Goal: Task Accomplishment & Management: Check status

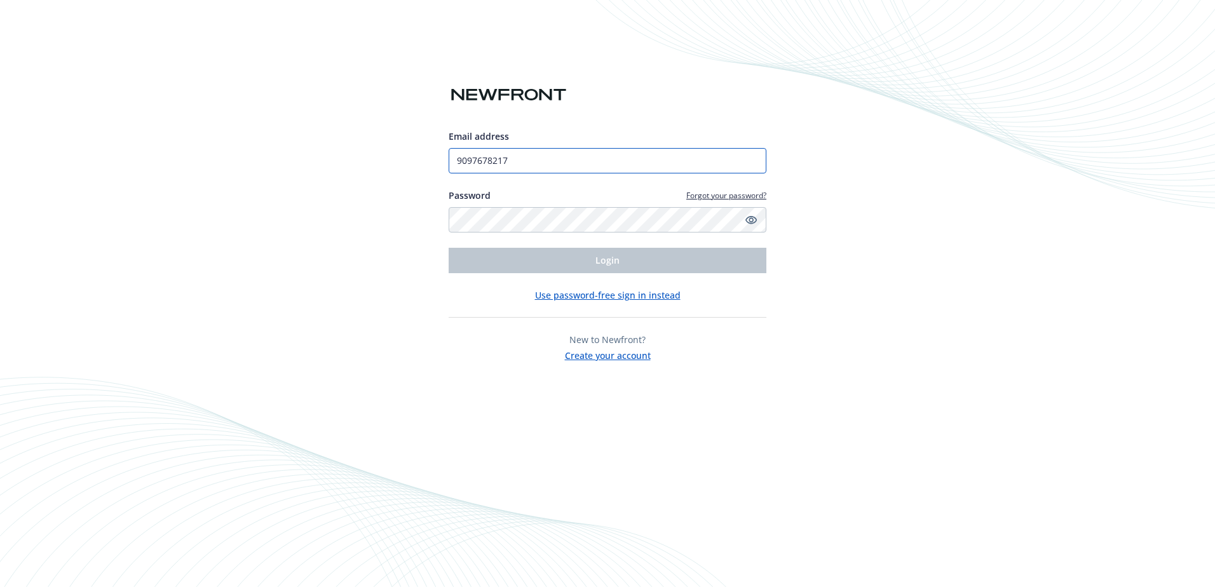
drag, startPoint x: 544, startPoint y: 162, endPoint x: 429, endPoint y: 162, distance: 115.6
click at [429, 162] on div "Email address 9097678217 Password Forgot your password? Login Use password-free…" at bounding box center [607, 293] width 1215 height 587
type input "[EMAIL_ADDRESS][DOMAIN_NAME]"
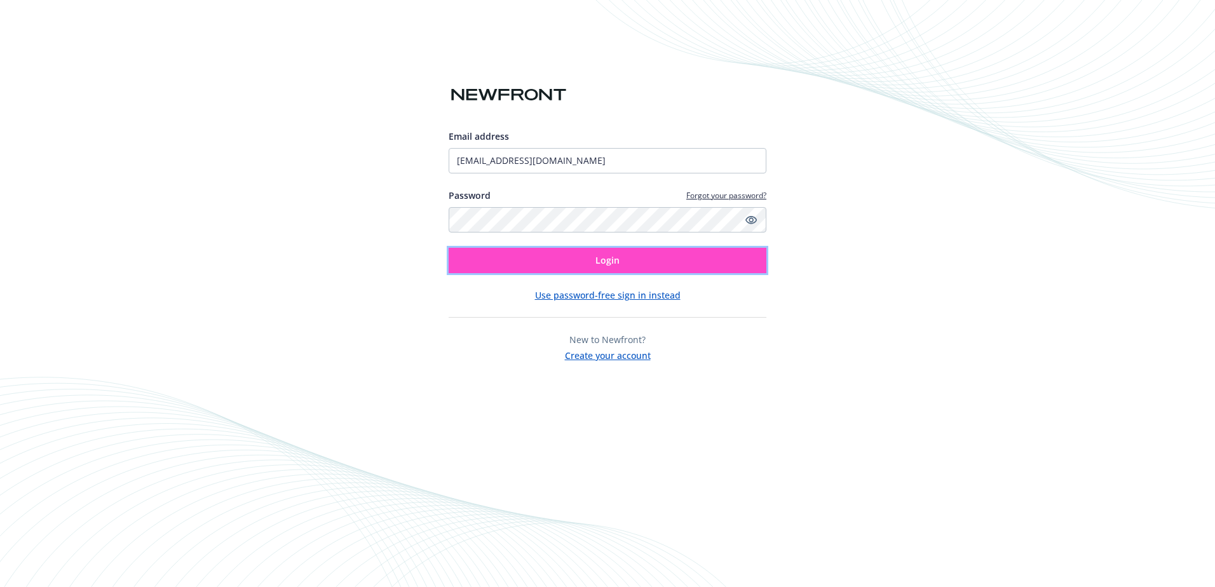
click at [570, 255] on button "Login" at bounding box center [608, 260] width 318 height 25
type input "[EMAIL_ADDRESS][DOMAIN_NAME]"
click at [569, 266] on button "Login" at bounding box center [608, 260] width 318 height 25
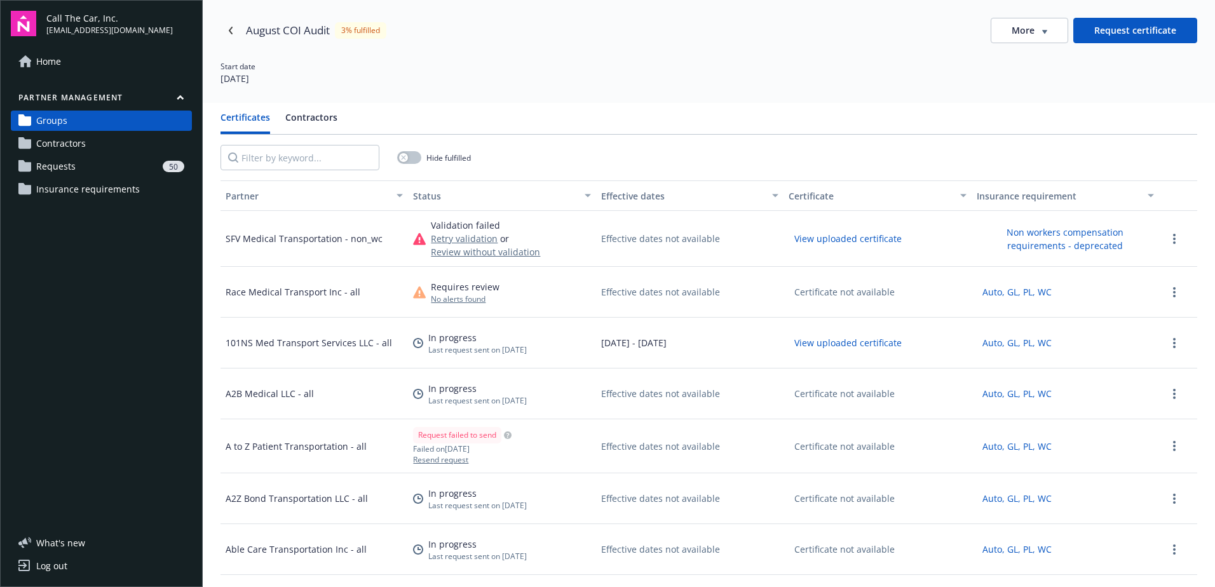
click at [275, 230] on div "SFV Medical Transportation - non_wc" at bounding box center [313, 239] width 187 height 56
click at [276, 236] on div "SFV Medical Transportation - non_wc" at bounding box center [304, 238] width 157 height 13
click at [65, 165] on span "Requests" at bounding box center [55, 166] width 39 height 20
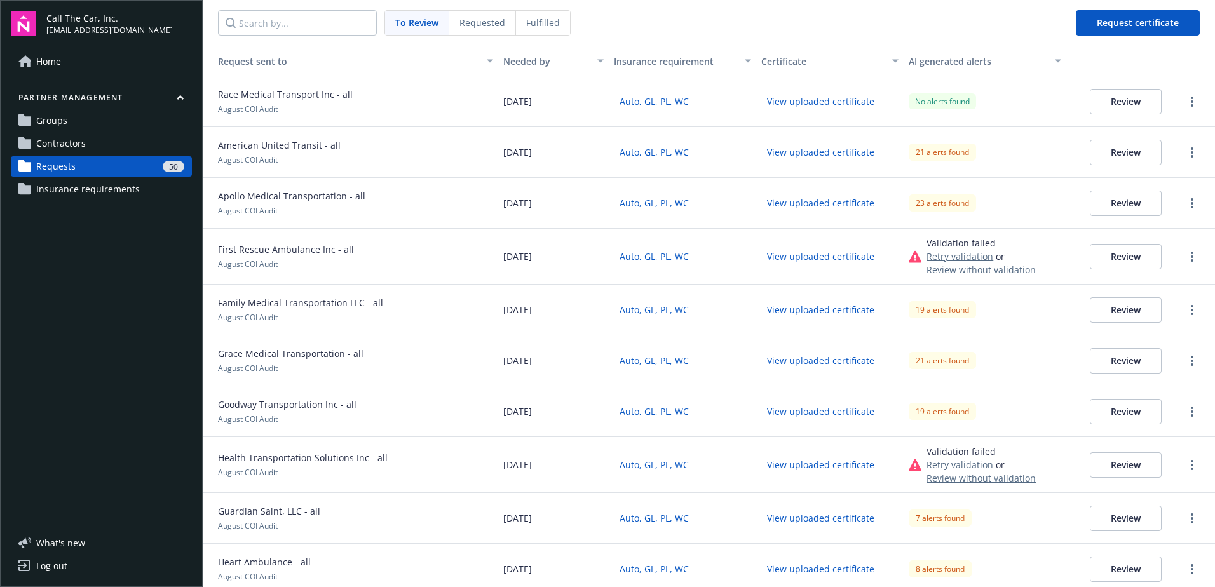
click at [399, 21] on span "To Review" at bounding box center [416, 22] width 43 height 13
click at [1186, 100] on link "more" at bounding box center [1191, 101] width 15 height 15
click at [988, 21] on nav "To Review Requested Fulfilled Request certificate" at bounding box center [709, 23] width 1012 height 46
click at [1120, 101] on button "Review" at bounding box center [1126, 101] width 72 height 25
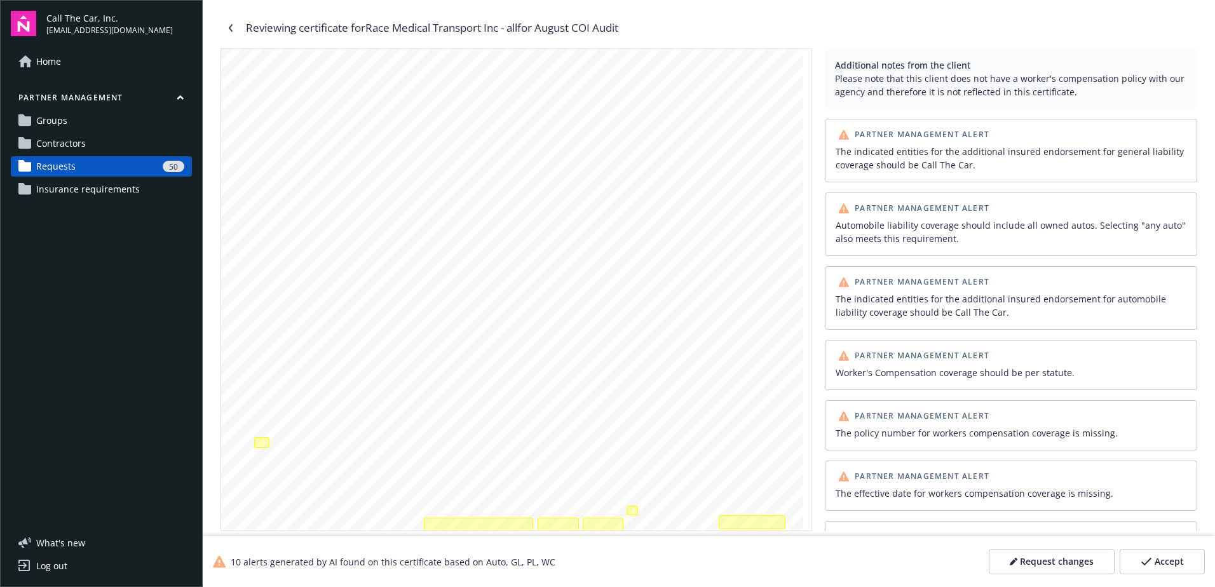
click at [1043, 555] on button "Request changes" at bounding box center [1052, 561] width 126 height 25
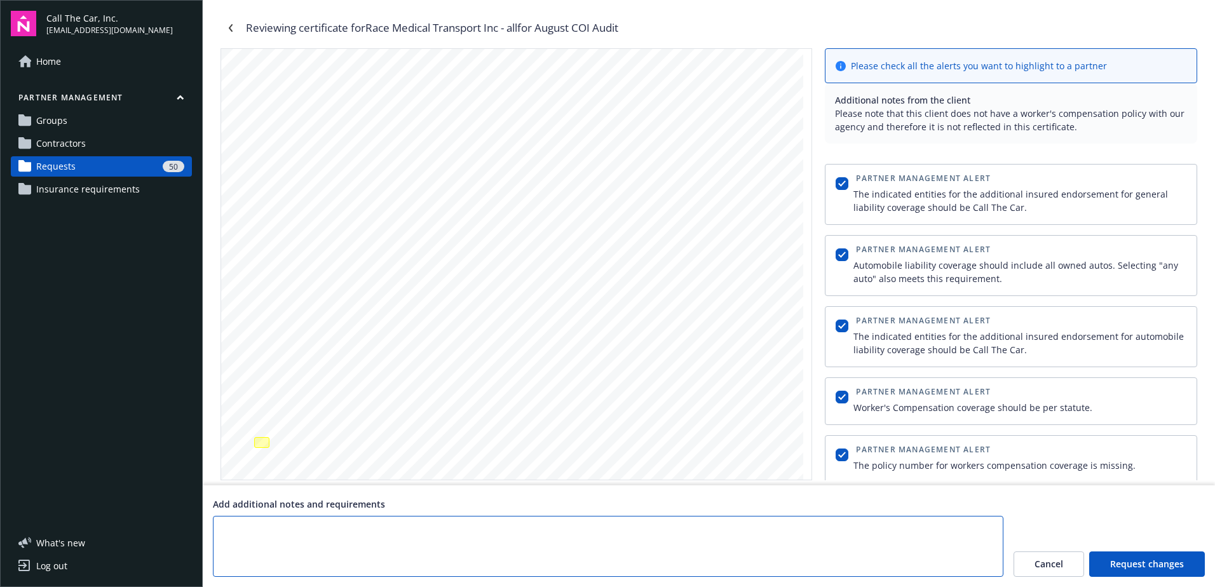
click at [579, 528] on textarea at bounding box center [608, 546] width 790 height 61
drag, startPoint x: 537, startPoint y: 532, endPoint x: 206, endPoint y: 533, distance: 330.4
click at [206, 533] on div "Add additional notes and requirements Could you please submit the scheduled aut…" at bounding box center [709, 536] width 1012 height 102
type textarea "Could you please submit the scheduled autos list as well? Thank you"
click at [1167, 560] on span "Request changes" at bounding box center [1147, 564] width 74 height 13
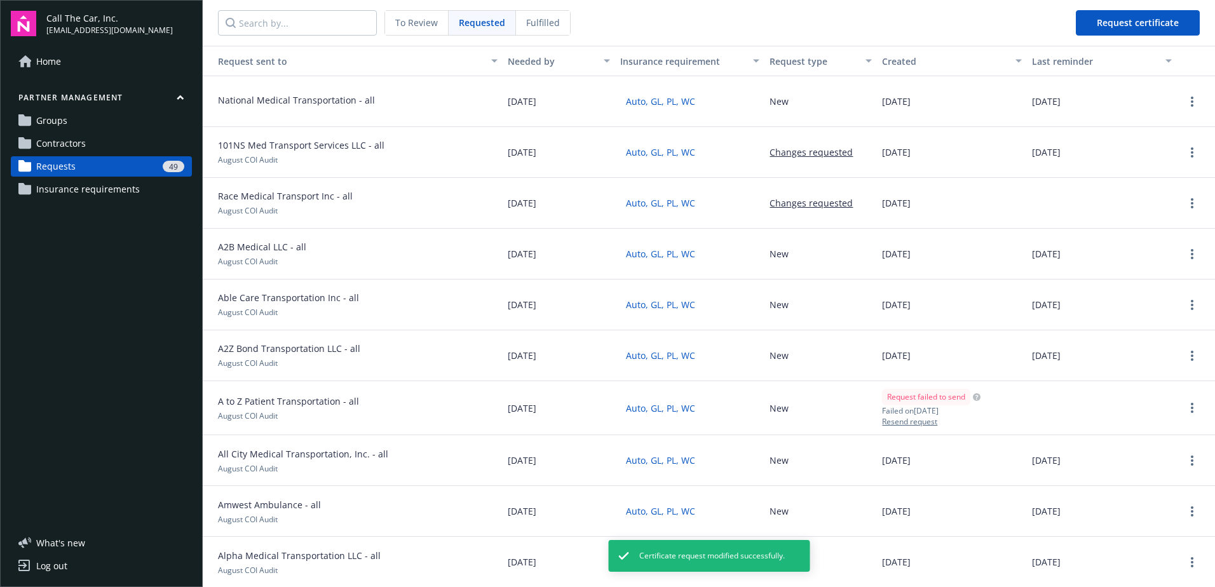
drag, startPoint x: 419, startPoint y: 20, endPoint x: 588, endPoint y: 57, distance: 173.7
click at [420, 20] on span "To Review" at bounding box center [416, 22] width 43 height 13
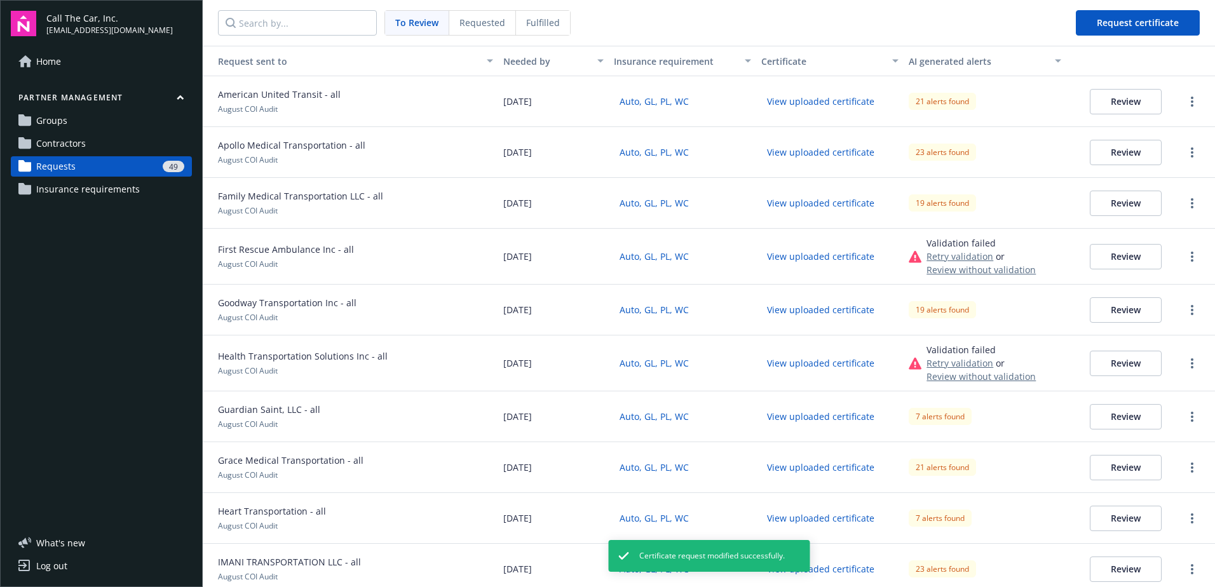
click at [1123, 98] on button "Review" at bounding box center [1126, 101] width 72 height 25
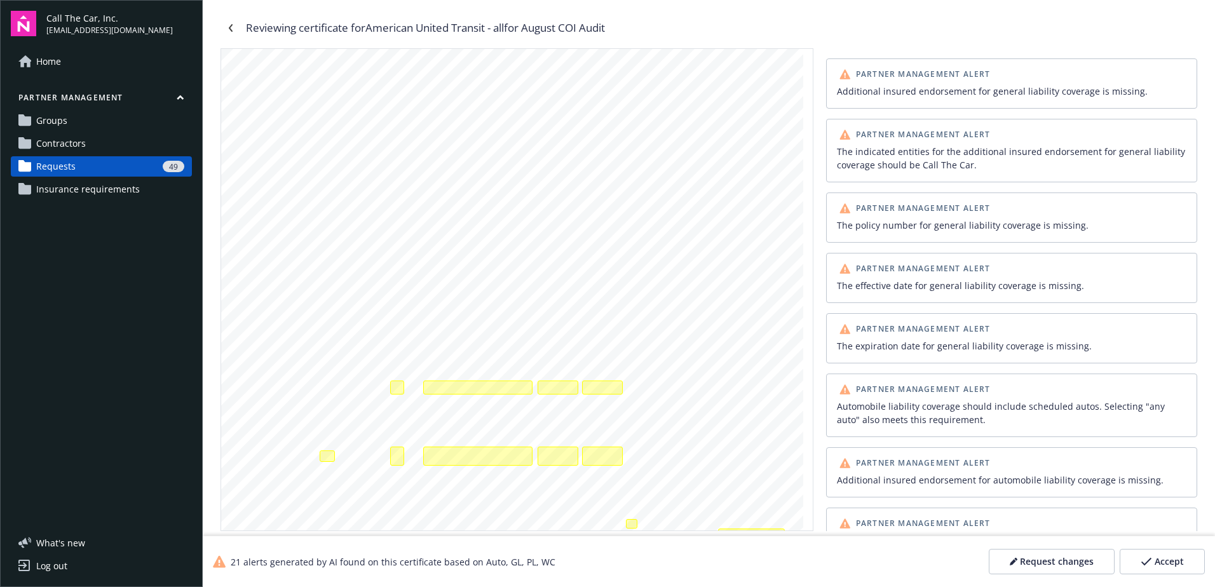
click at [1152, 560] on icon "button" at bounding box center [1145, 561] width 11 height 9
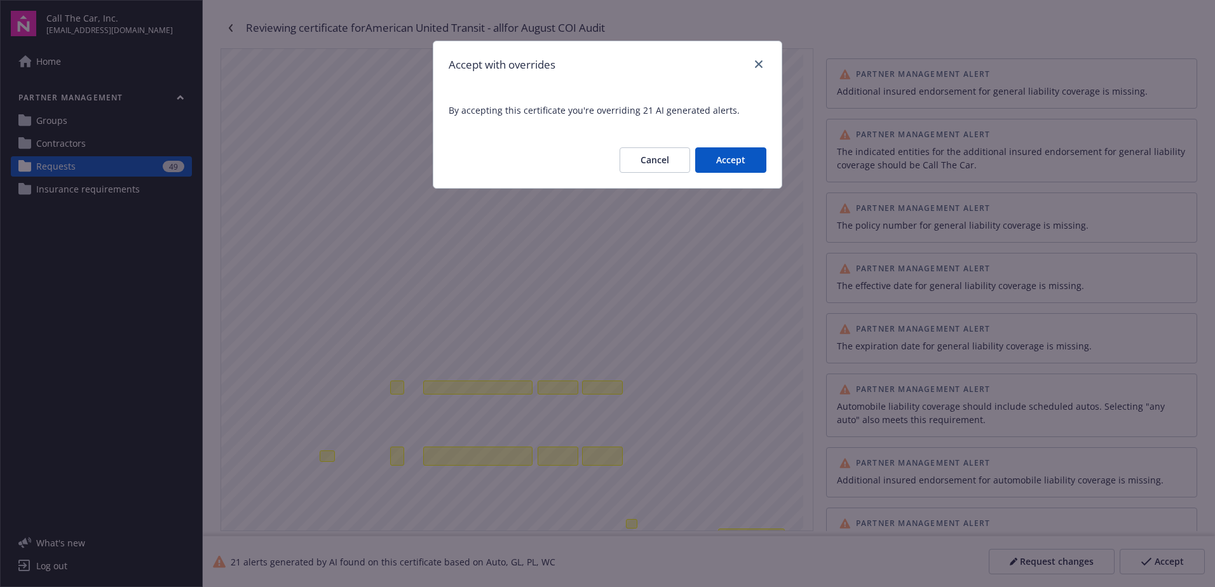
click at [727, 156] on button "Accept" at bounding box center [730, 159] width 71 height 25
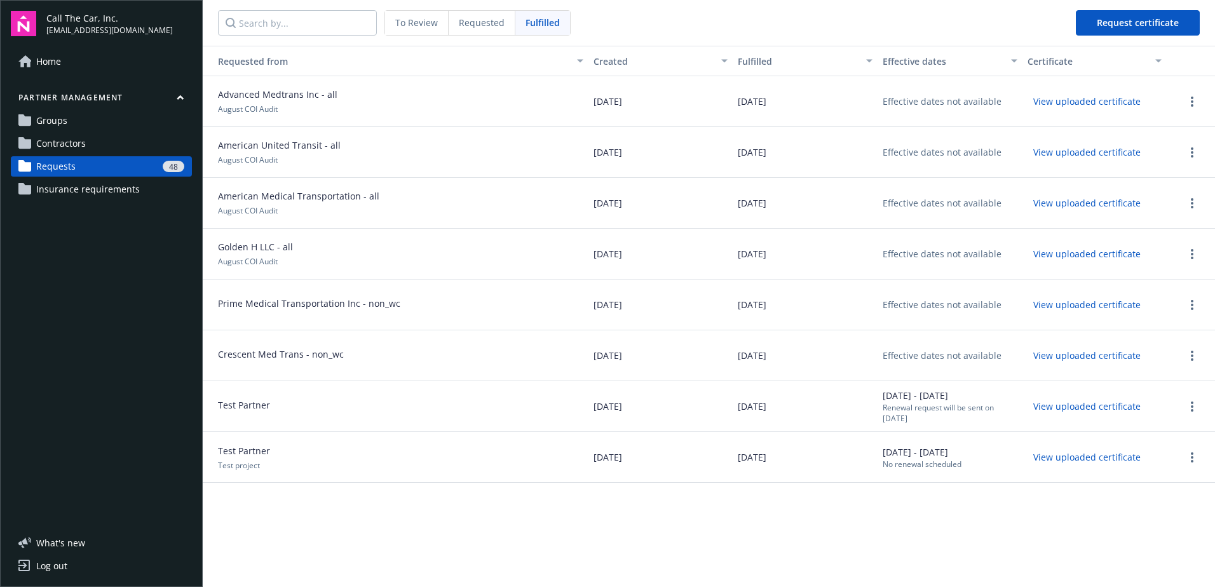
click at [545, 27] on span "Fulfilled" at bounding box center [542, 22] width 34 height 13
click at [542, 19] on span "Fulfilled" at bounding box center [542, 22] width 34 height 13
click at [536, 21] on span "Fulfilled" at bounding box center [542, 22] width 34 height 13
click at [411, 22] on span "To Review" at bounding box center [416, 22] width 43 height 13
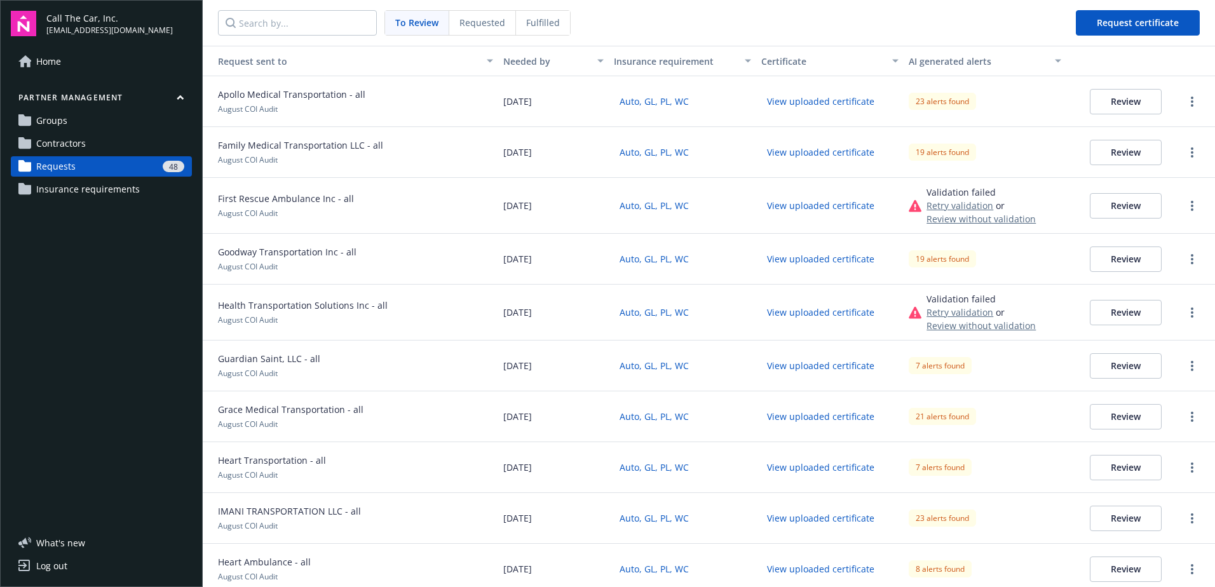
click at [530, 20] on span "Fulfilled" at bounding box center [543, 22] width 34 height 13
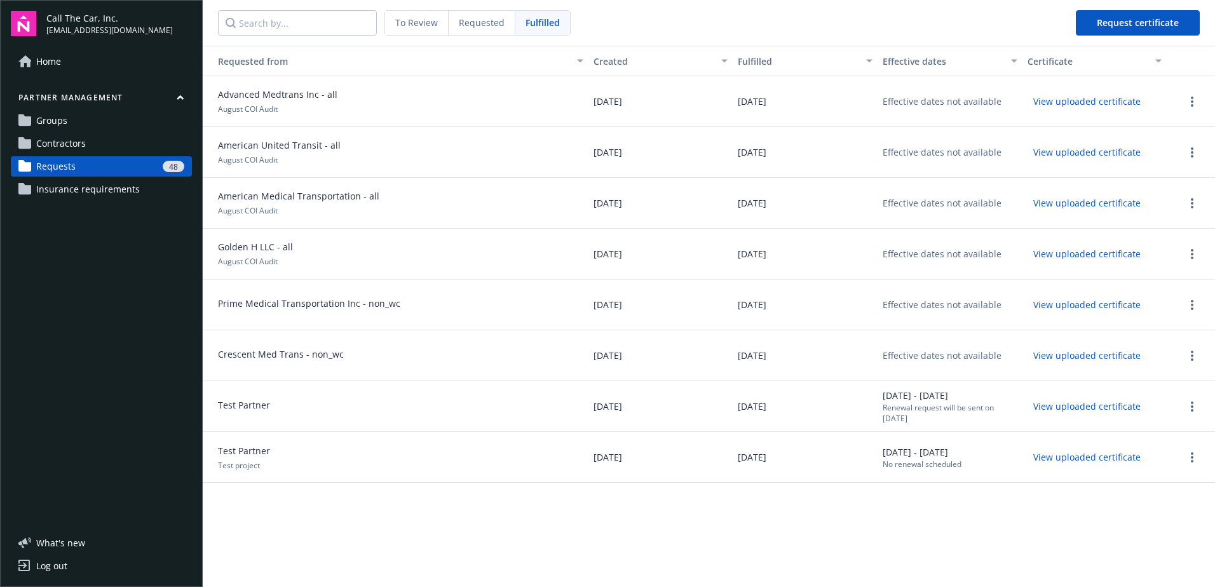
click at [421, 20] on span "To Review" at bounding box center [416, 22] width 43 height 13
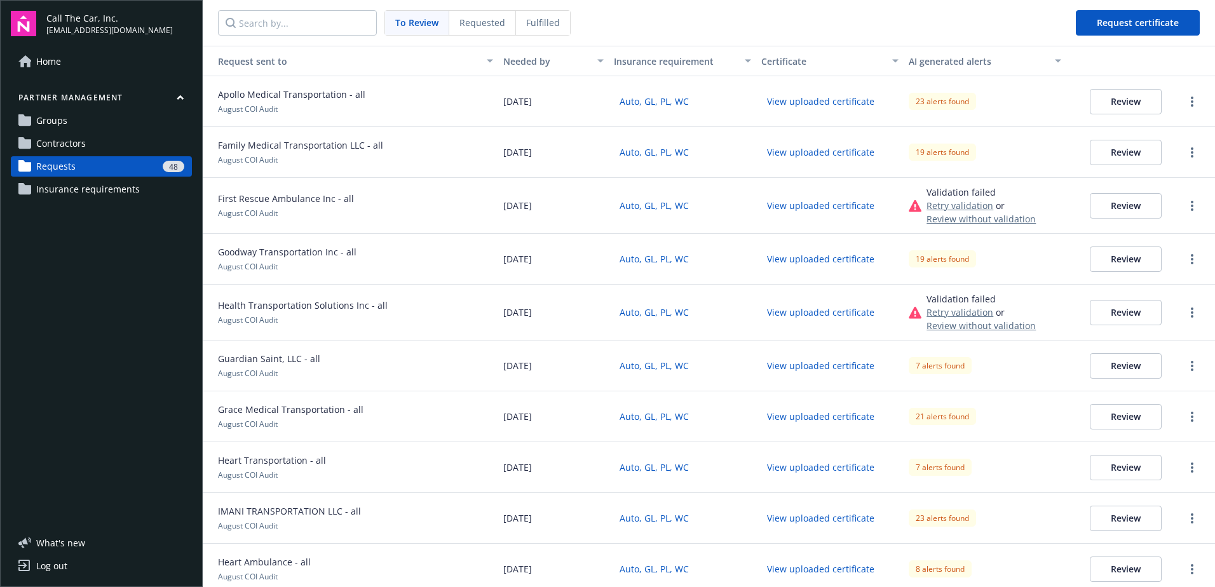
click at [1121, 99] on button "Review" at bounding box center [1126, 101] width 72 height 25
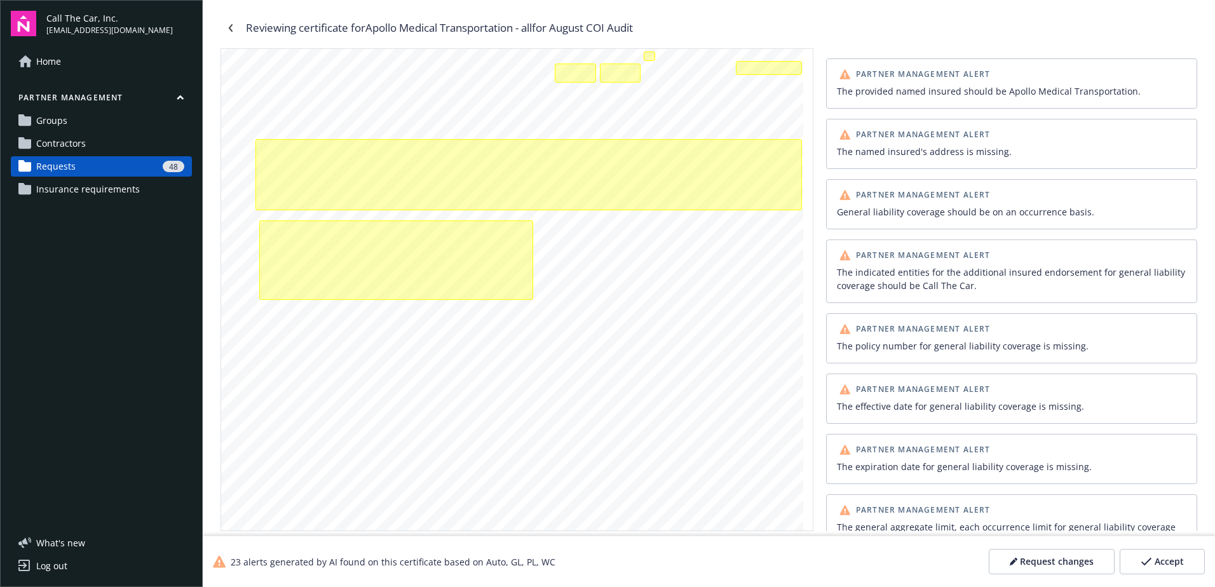
scroll to position [272, 0]
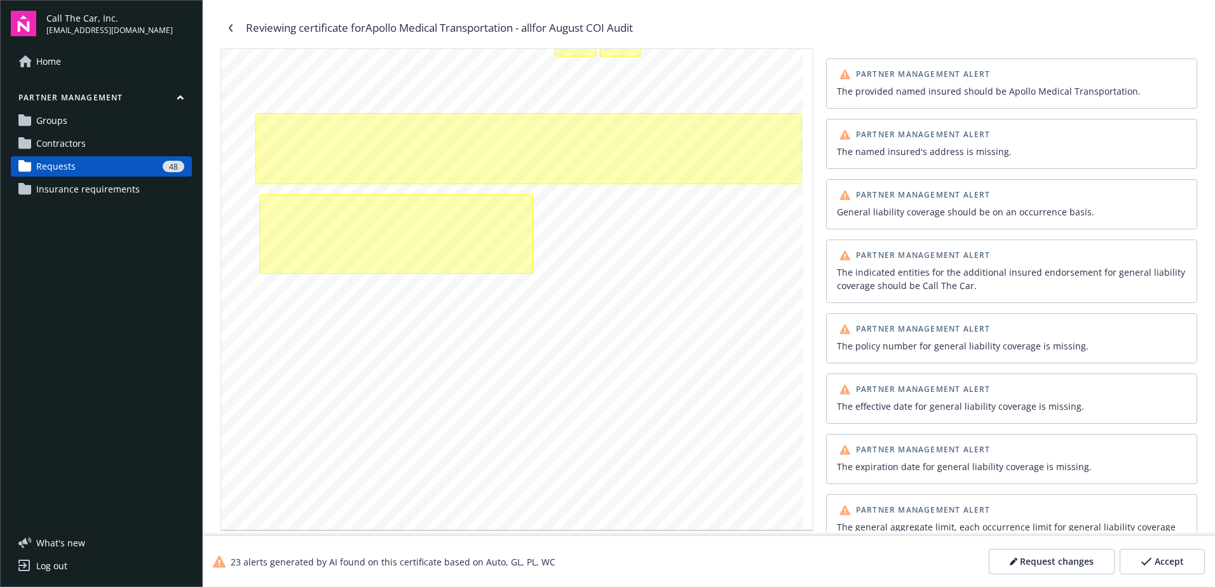
click at [1163, 564] on span "Accept" at bounding box center [1168, 561] width 29 height 13
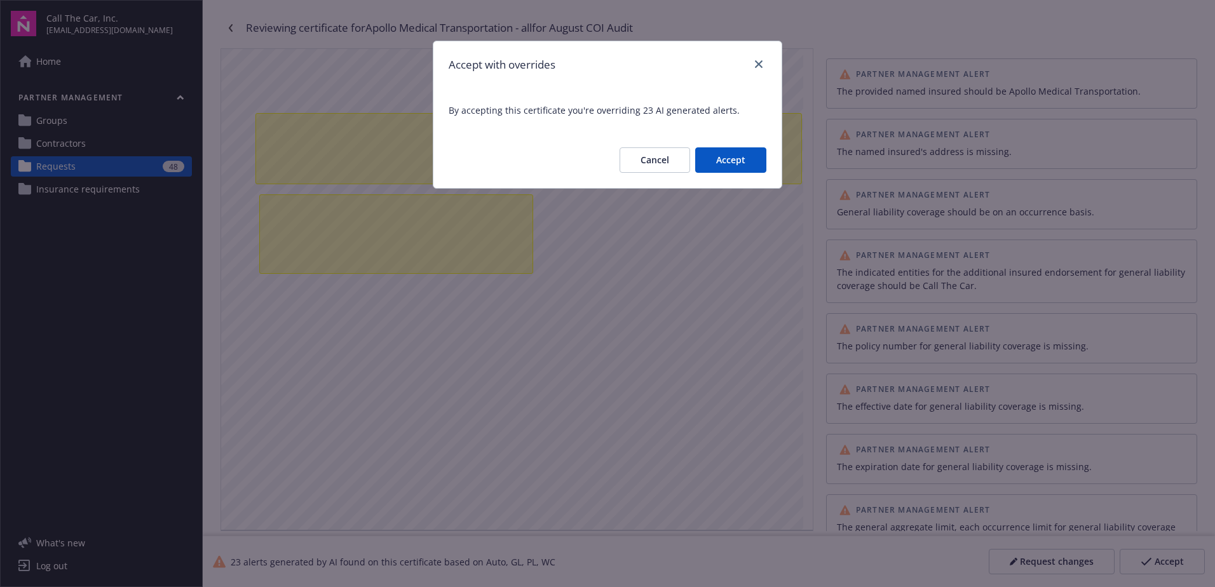
click at [726, 162] on button "Accept" at bounding box center [730, 159] width 71 height 25
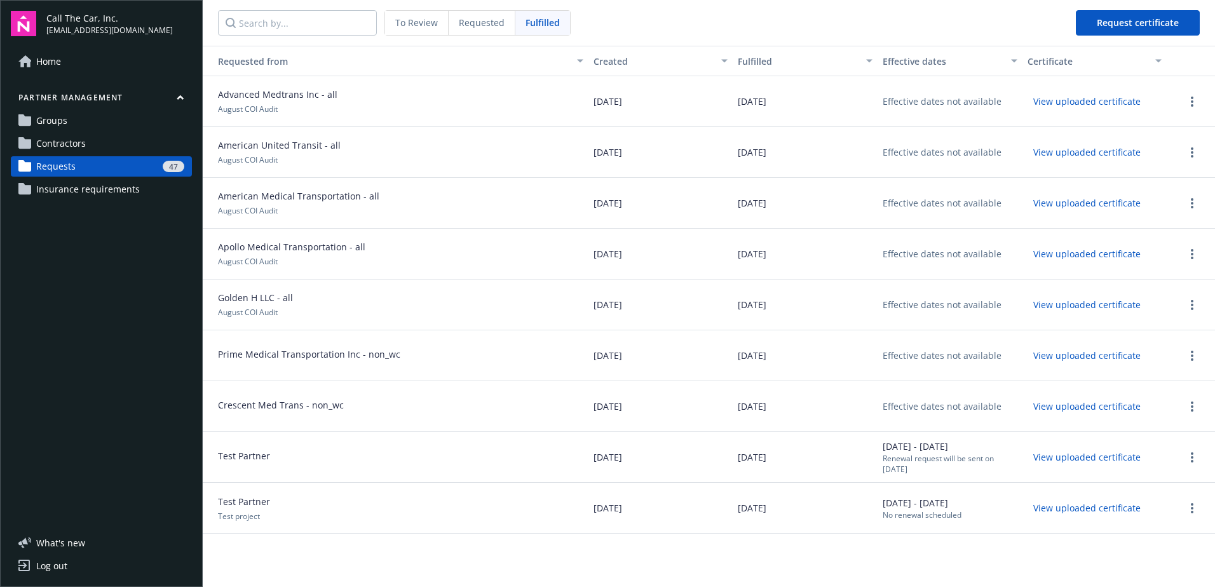
click at [433, 22] on span "To Review" at bounding box center [416, 22] width 43 height 13
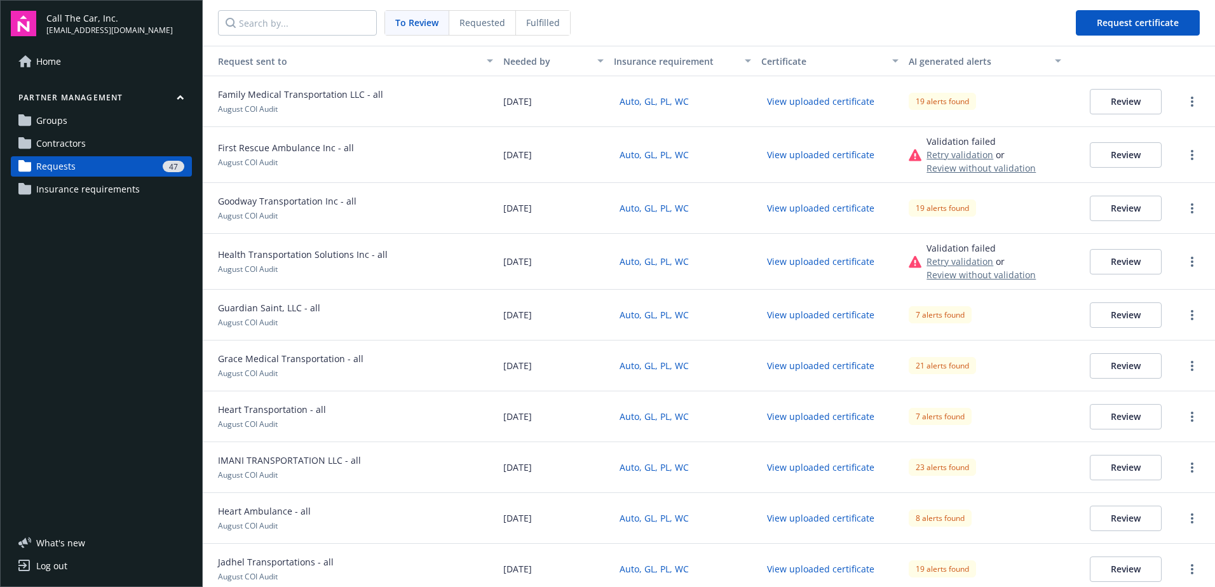
click at [1121, 98] on button "Review" at bounding box center [1126, 101] width 72 height 25
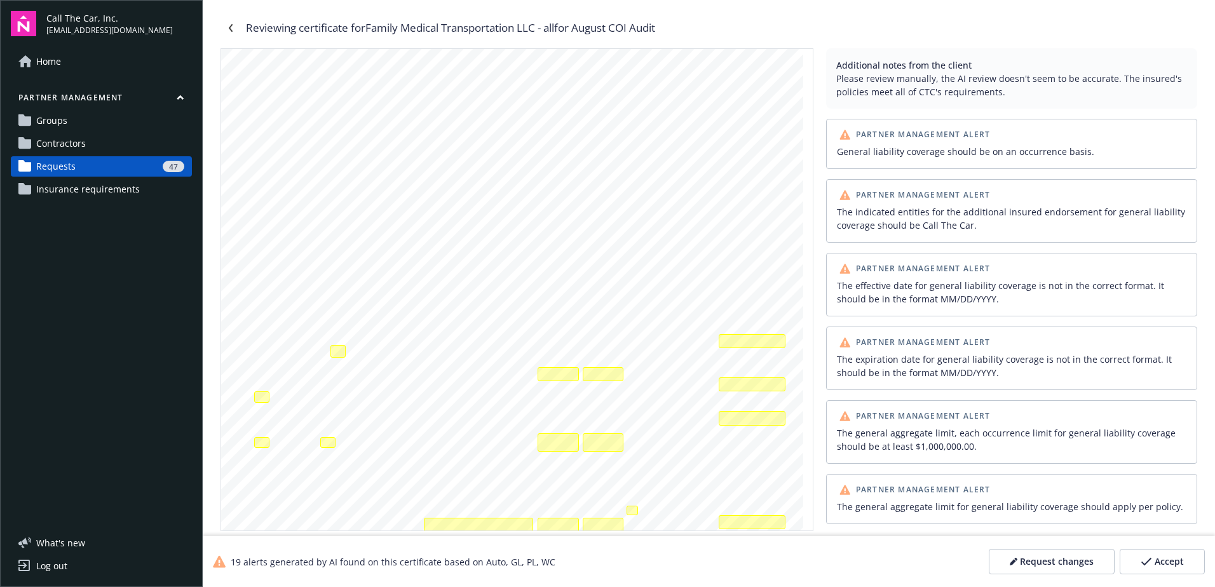
click at [1155, 557] on span "Accept" at bounding box center [1168, 561] width 29 height 13
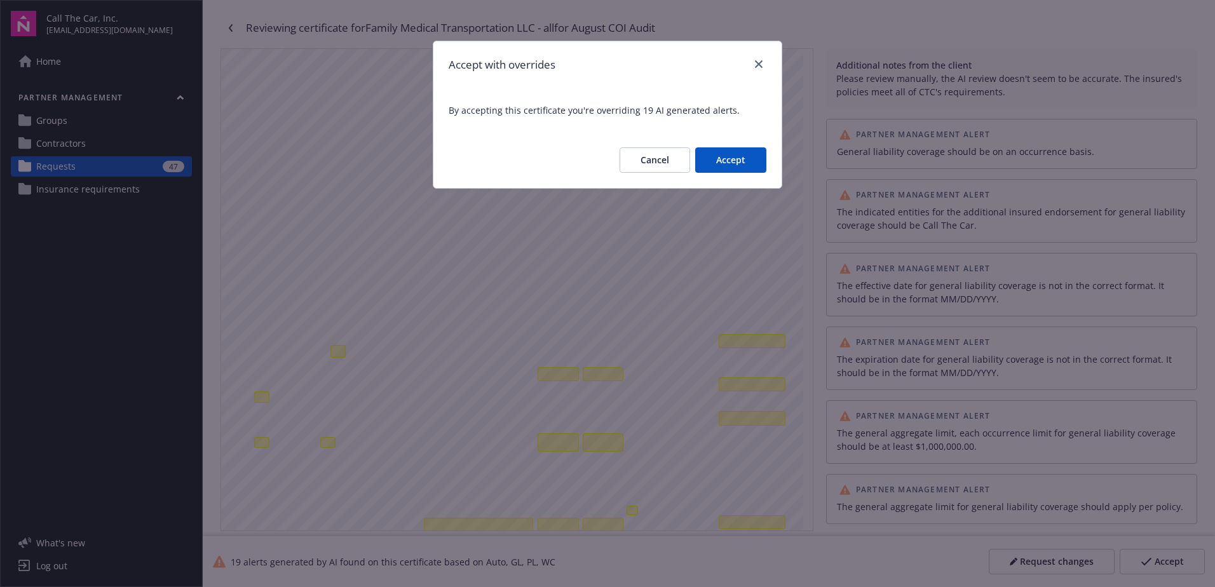
click at [724, 151] on button "Accept" at bounding box center [730, 159] width 71 height 25
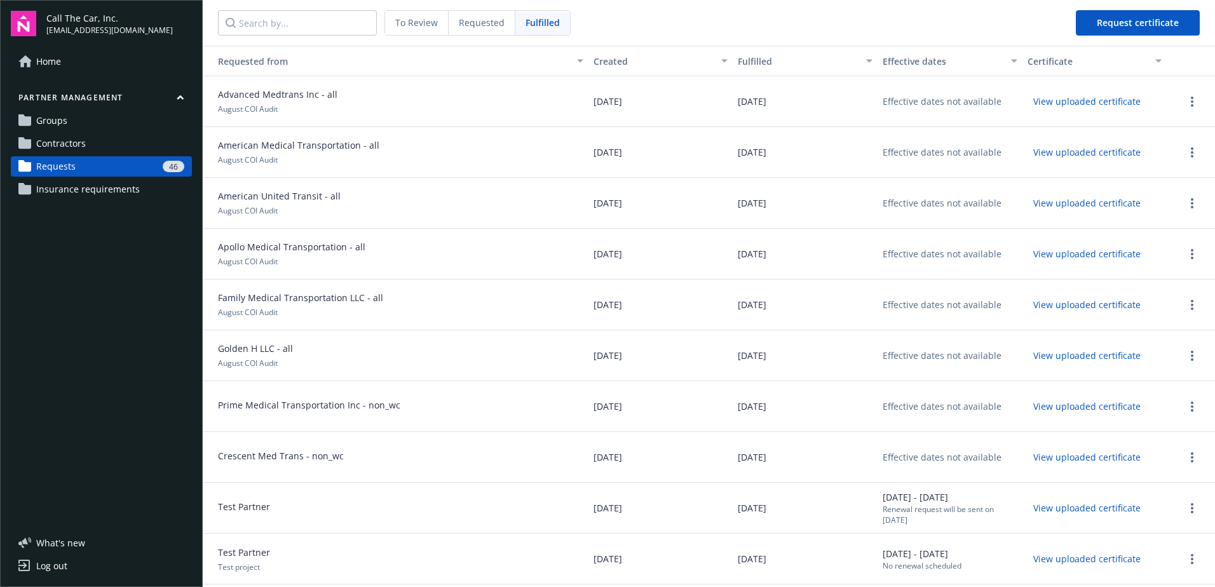
click at [422, 20] on span "To Review" at bounding box center [416, 22] width 43 height 13
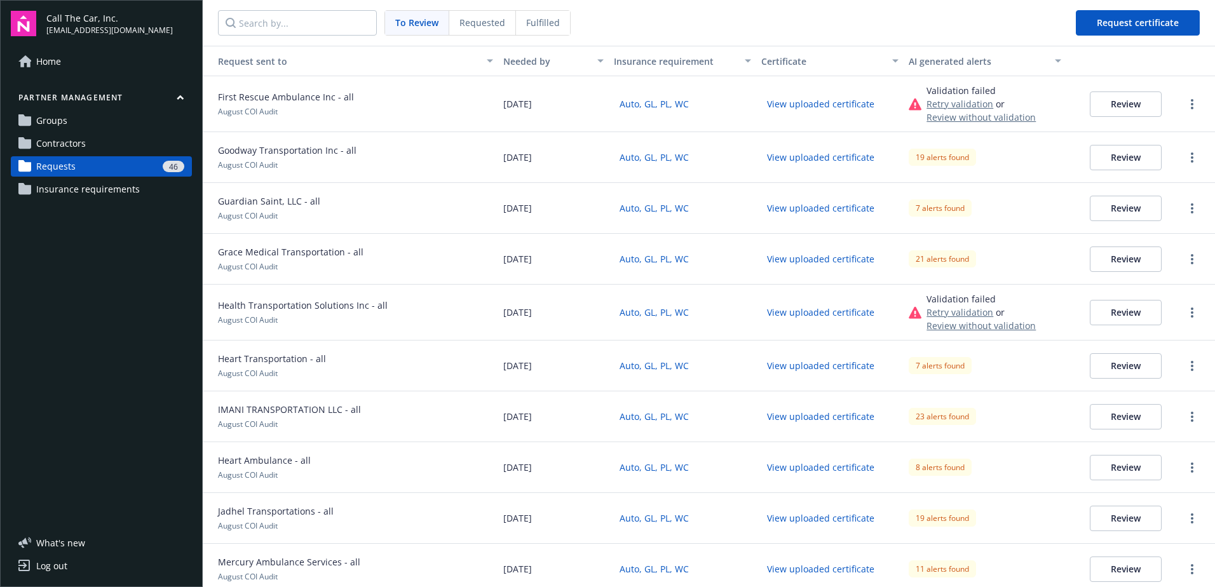
click at [1113, 99] on button "Review" at bounding box center [1126, 103] width 72 height 25
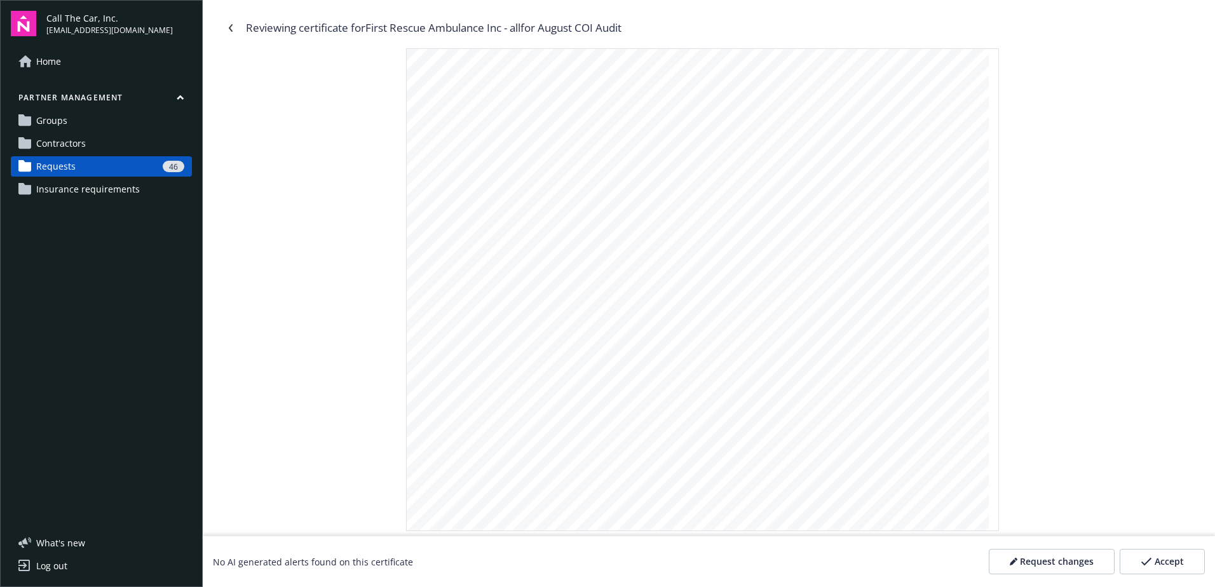
click at [62, 161] on span "Requests" at bounding box center [55, 166] width 39 height 20
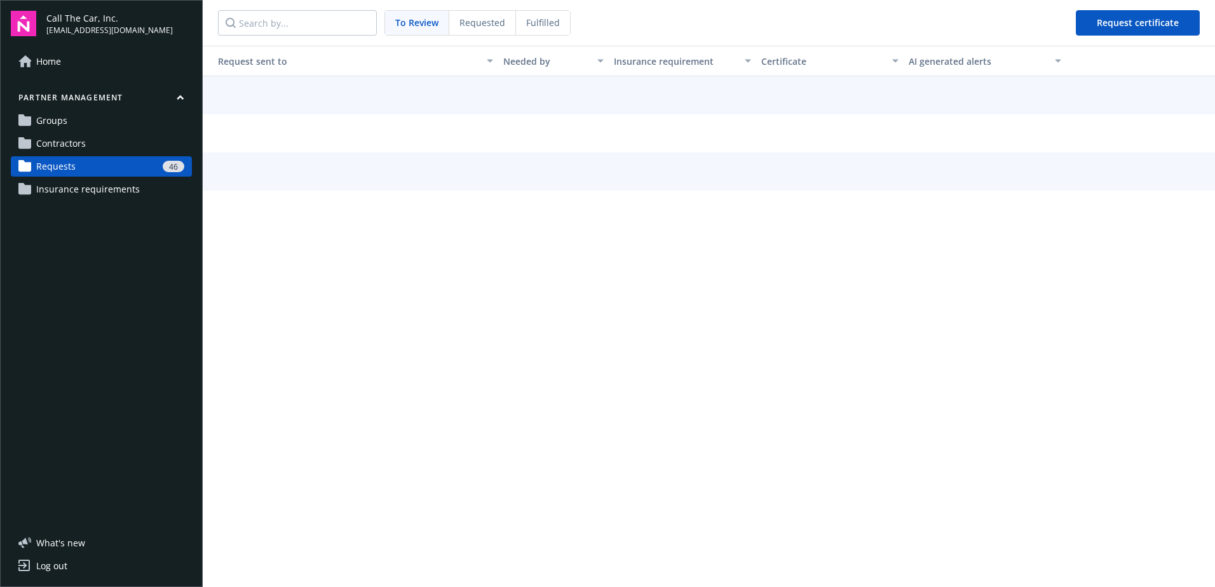
click at [402, 20] on span "To Review" at bounding box center [416, 22] width 43 height 13
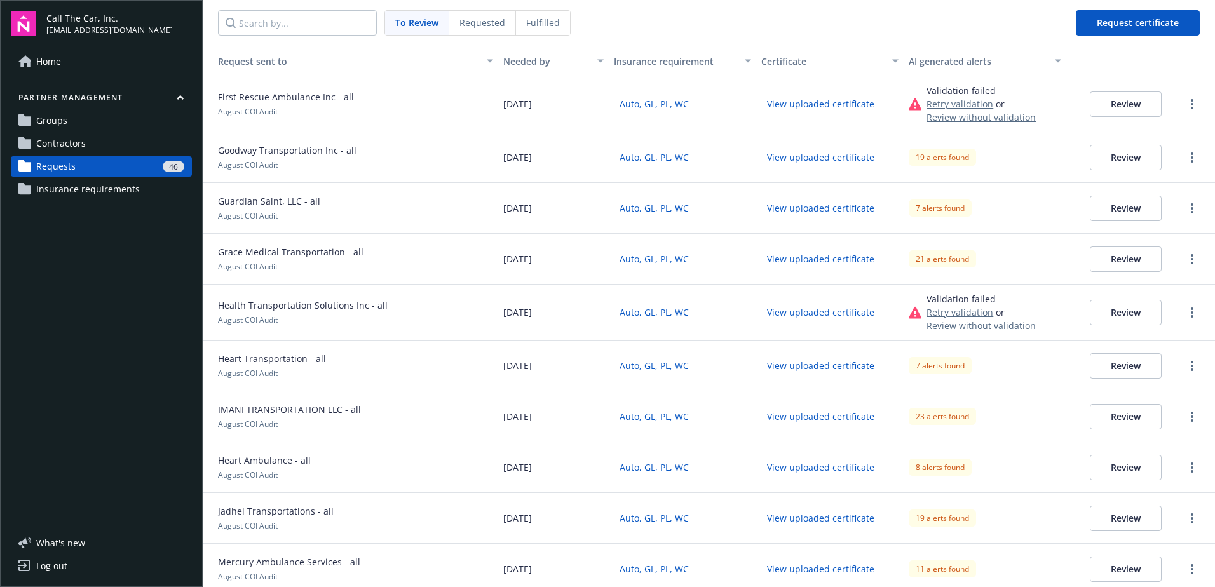
click at [1119, 156] on button "Review" at bounding box center [1126, 157] width 72 height 25
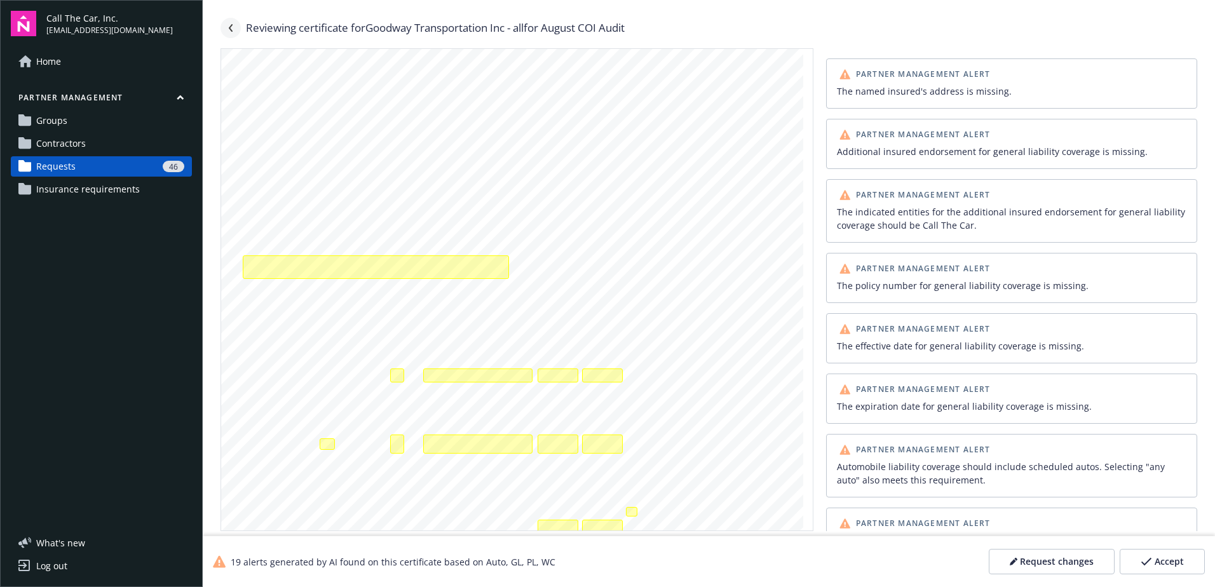
click at [232, 26] on icon "Navigate back" at bounding box center [231, 28] width 8 height 8
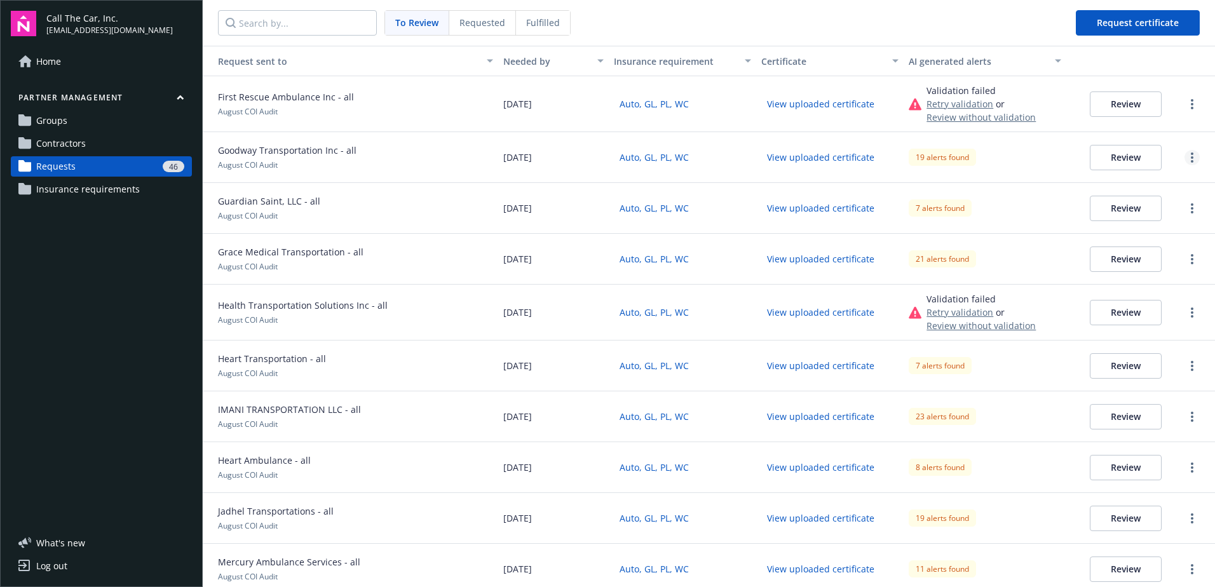
click at [1191, 152] on icon "more" at bounding box center [1192, 157] width 3 height 10
click at [1159, 222] on div "Download certificate" at bounding box center [1157, 220] width 118 height 21
click at [1116, 152] on button "Review" at bounding box center [1126, 157] width 72 height 25
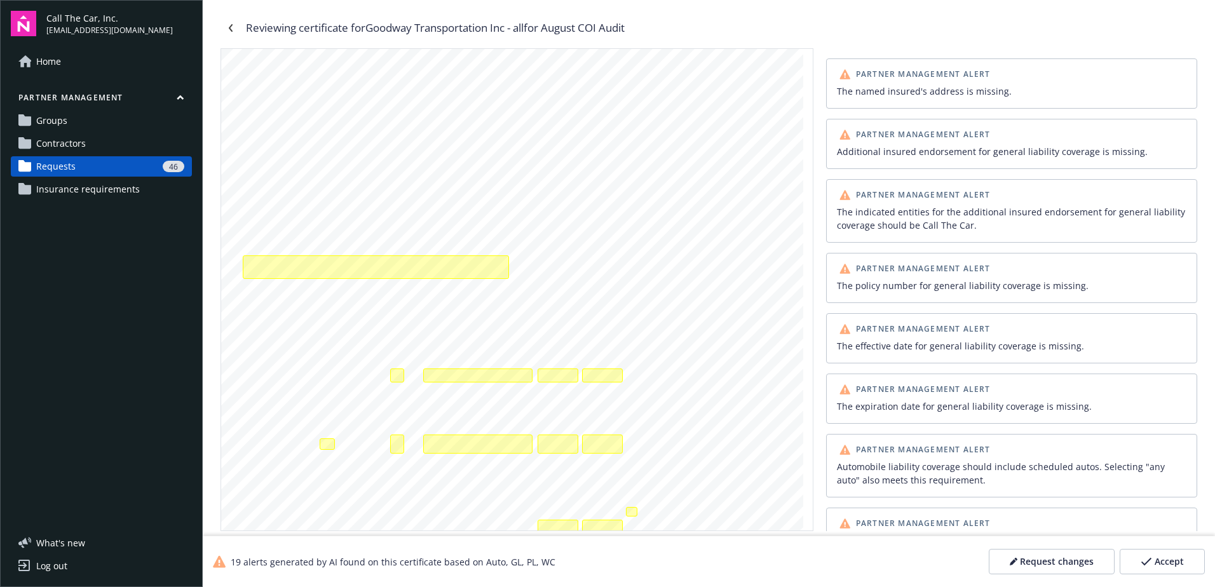
click at [1164, 560] on span "Accept" at bounding box center [1168, 561] width 29 height 13
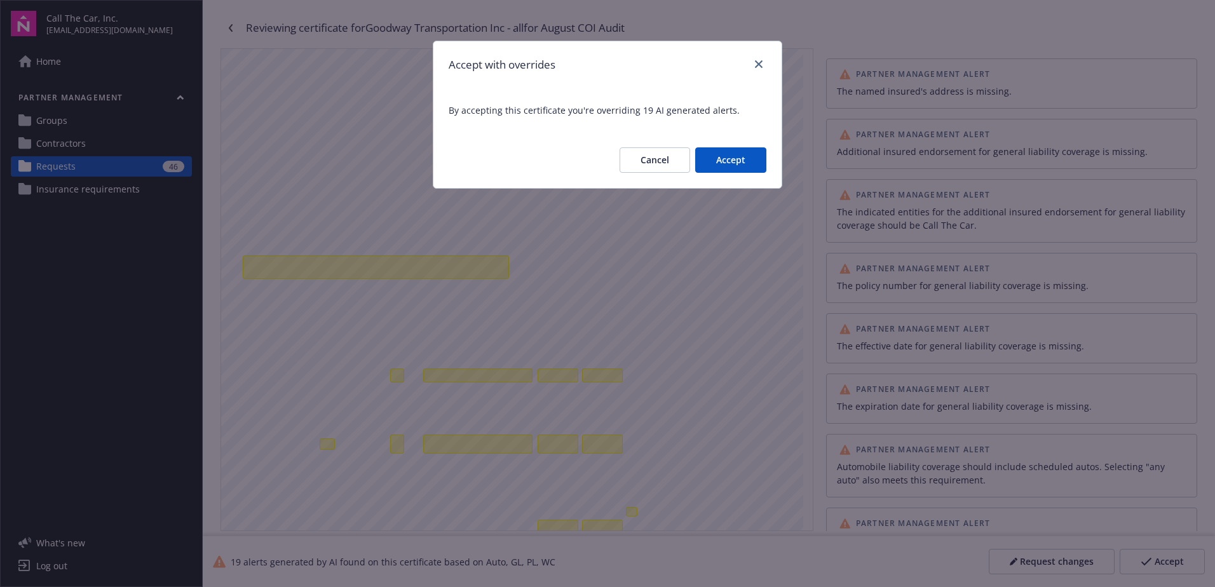
click at [751, 168] on button "Accept" at bounding box center [730, 159] width 71 height 25
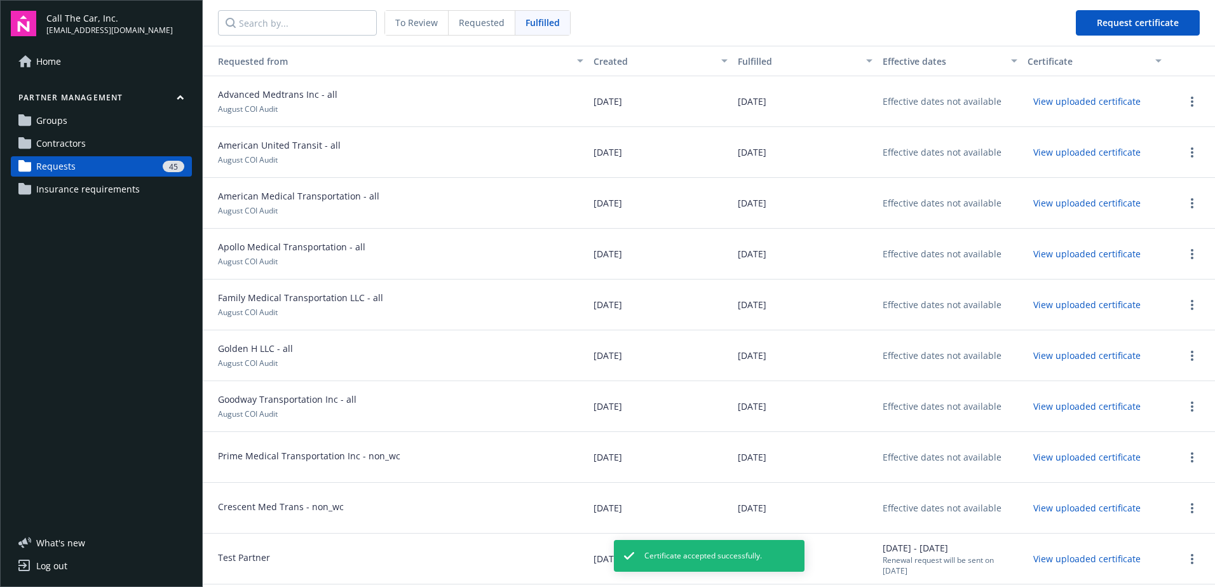
click at [413, 21] on span "To Review" at bounding box center [416, 22] width 43 height 13
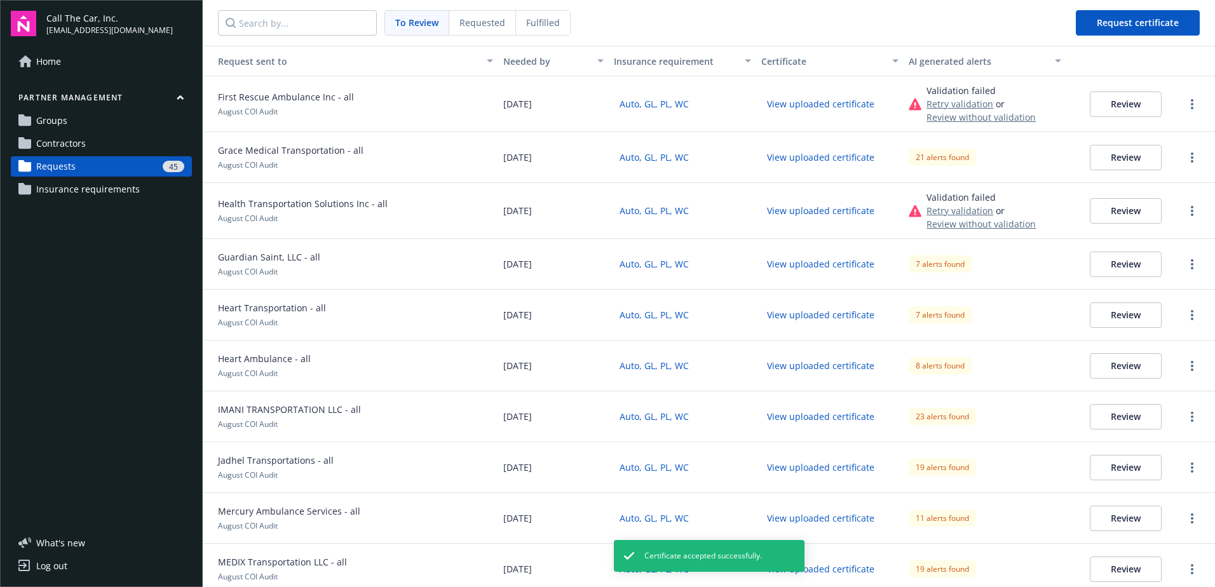
click at [1112, 262] on button "Review" at bounding box center [1126, 264] width 72 height 25
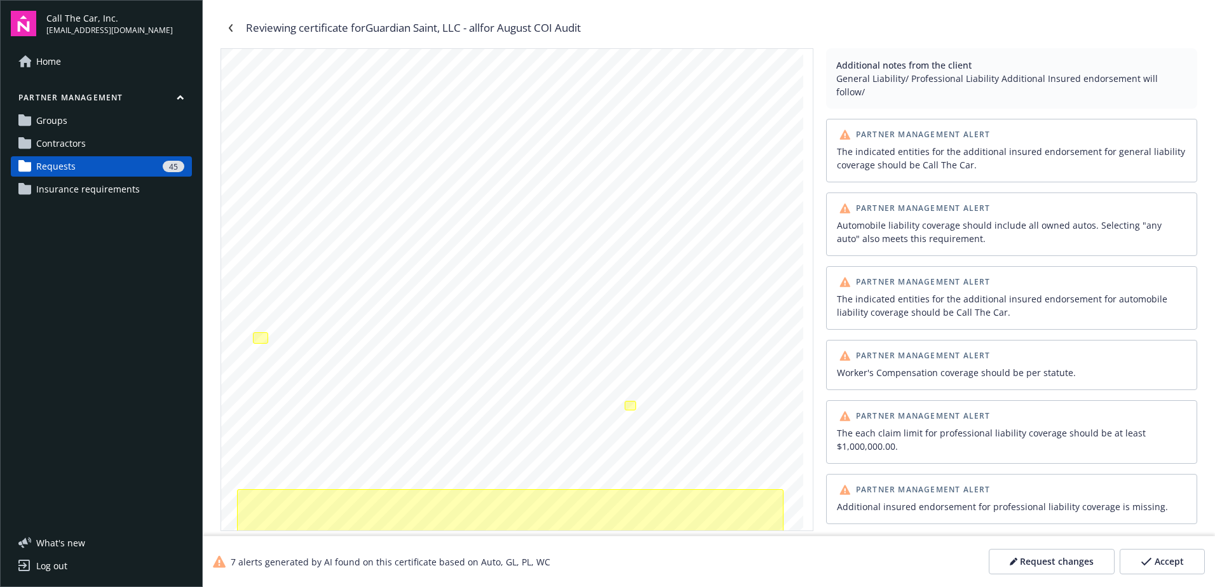
scroll to position [127, 0]
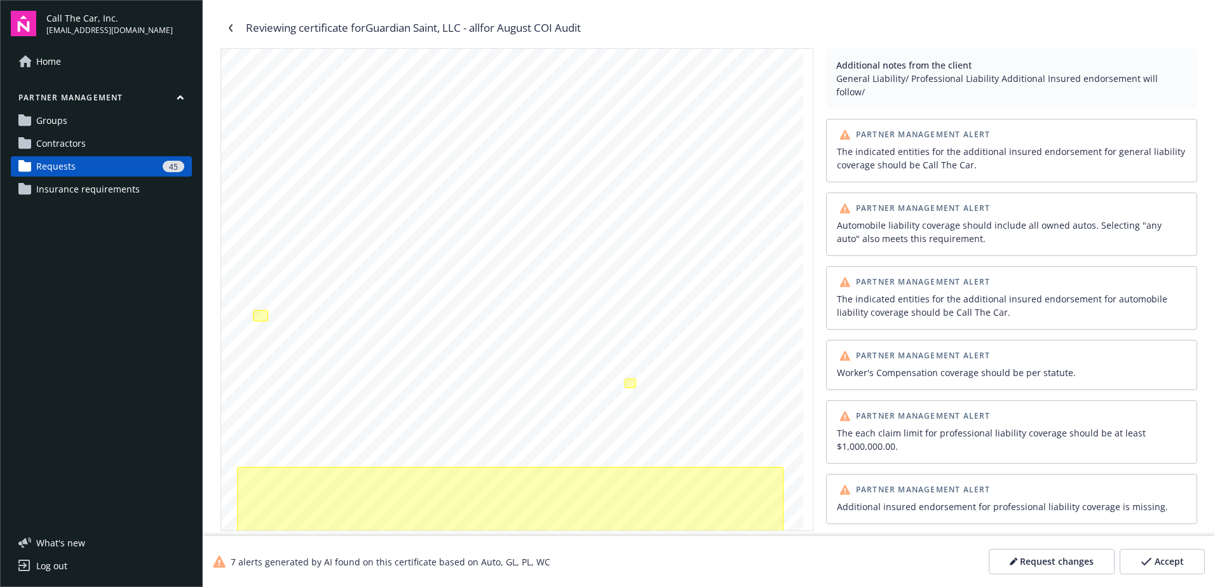
click at [1152, 562] on div "Accept" at bounding box center [1161, 561] width 43 height 13
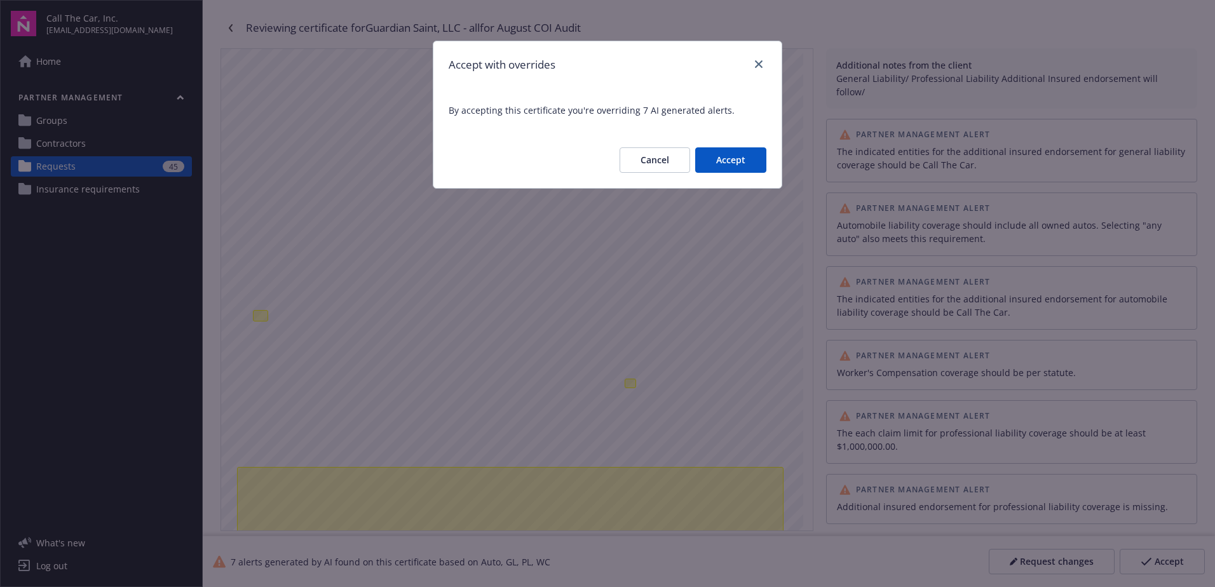
click at [715, 157] on button "Accept" at bounding box center [730, 159] width 71 height 25
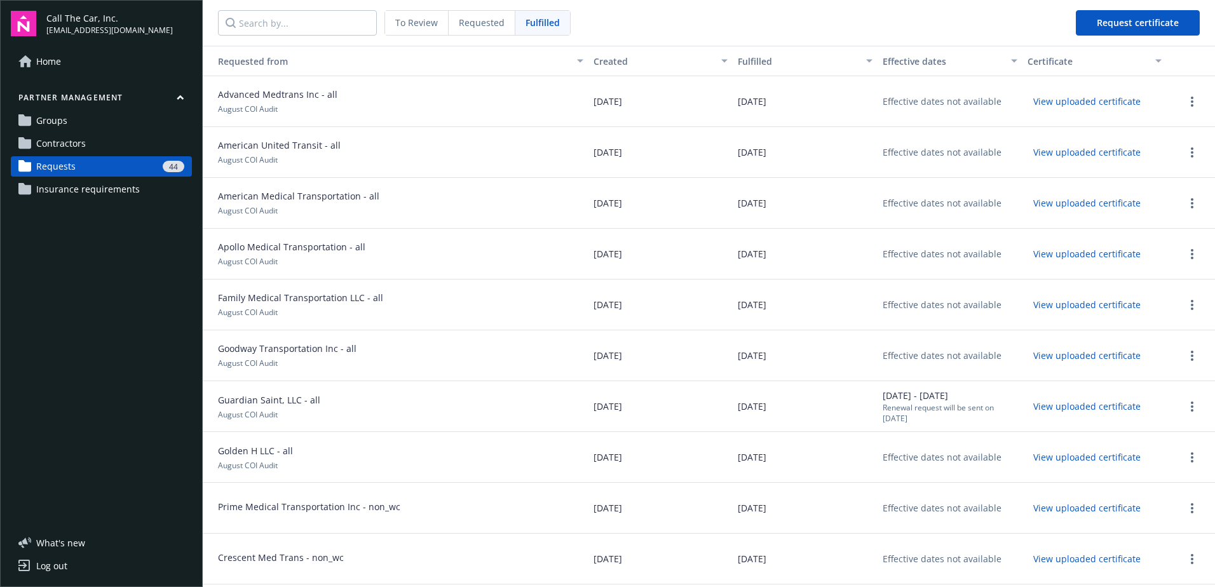
click at [419, 23] on span "To Review" at bounding box center [416, 22] width 43 height 13
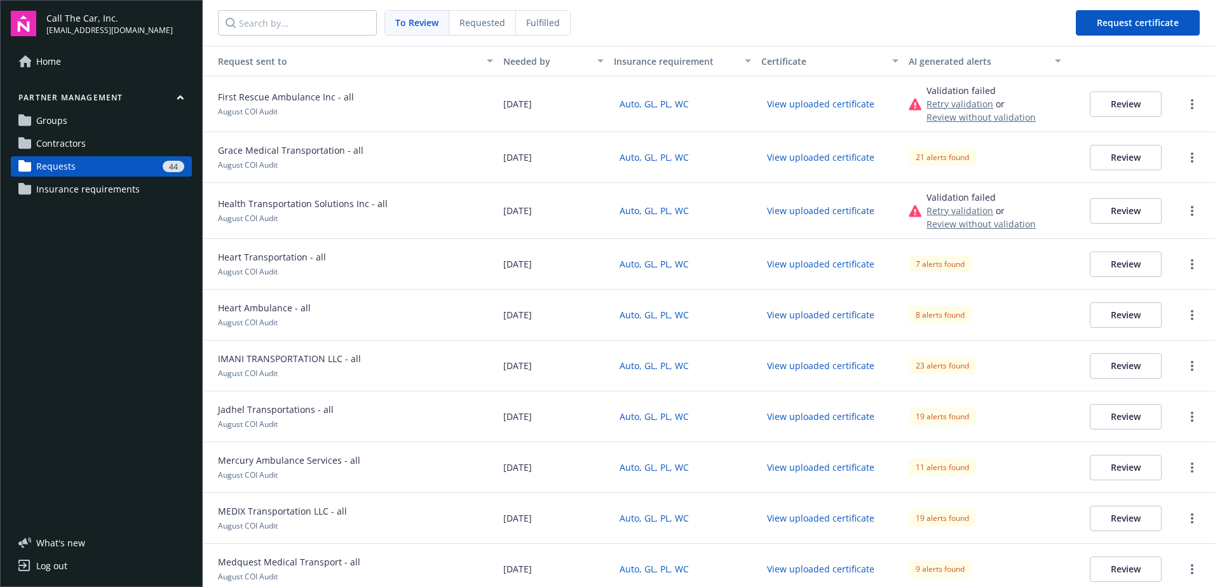
click at [1105, 264] on button "Review" at bounding box center [1126, 264] width 72 height 25
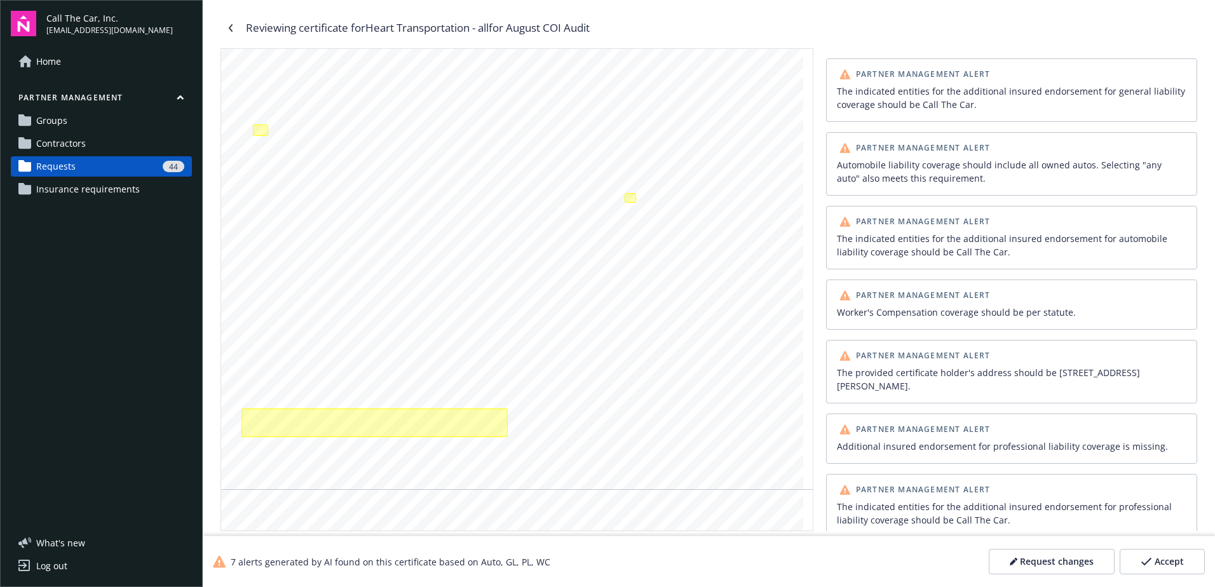
scroll to position [199, 0]
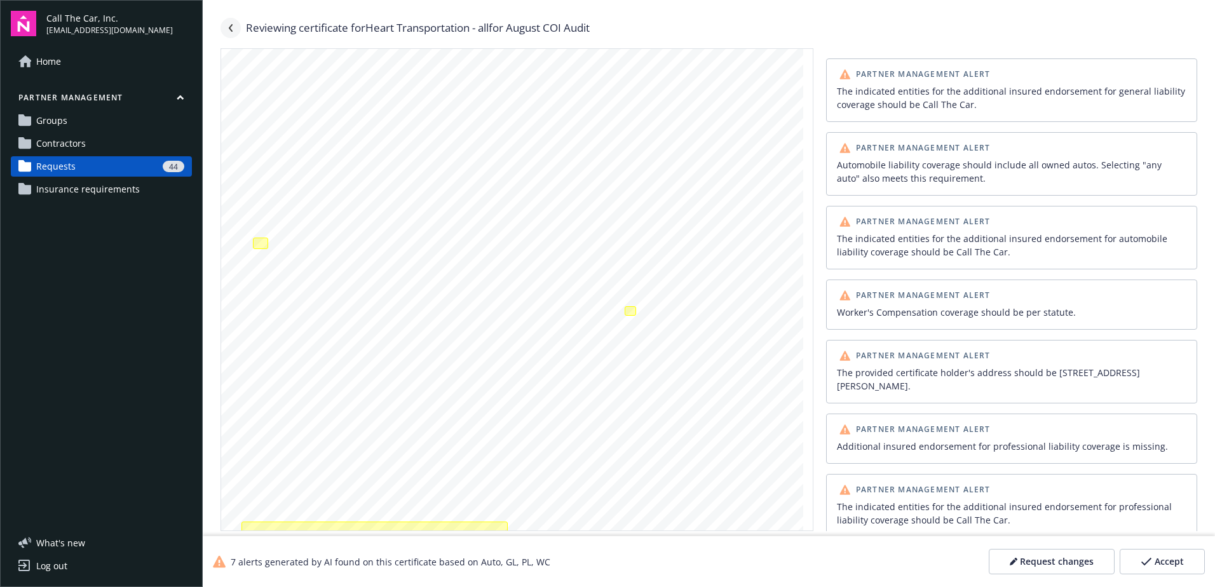
click at [232, 22] on link "Navigate back" at bounding box center [230, 28] width 20 height 20
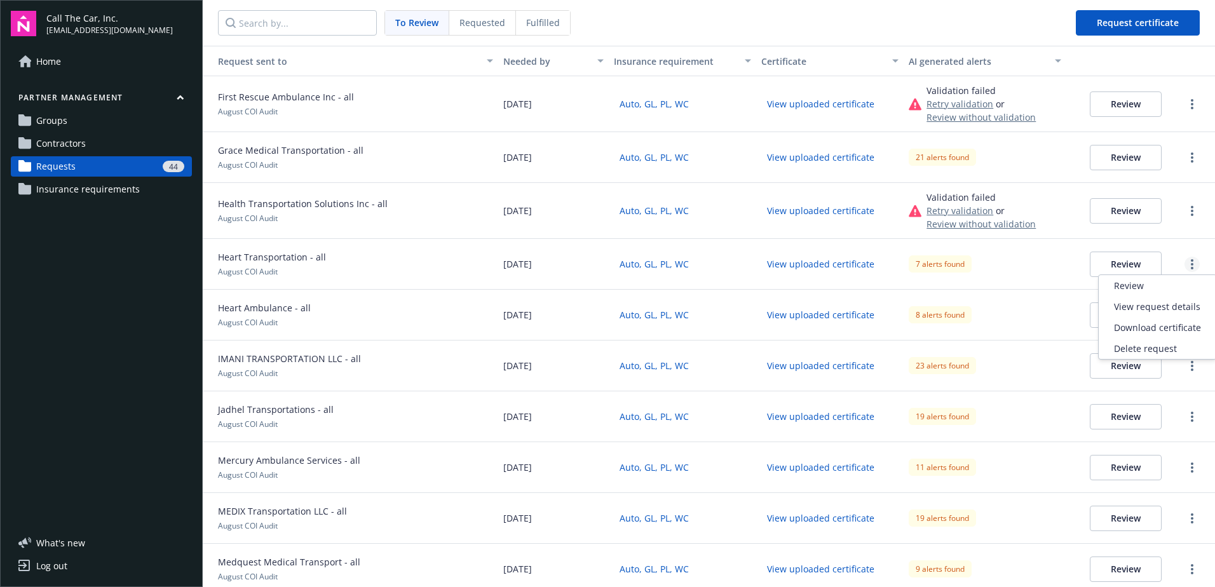
click at [1184, 260] on link "more" at bounding box center [1191, 264] width 15 height 15
click at [1154, 329] on div "Download certificate" at bounding box center [1157, 327] width 118 height 21
click at [1123, 261] on button "Review" at bounding box center [1126, 264] width 72 height 25
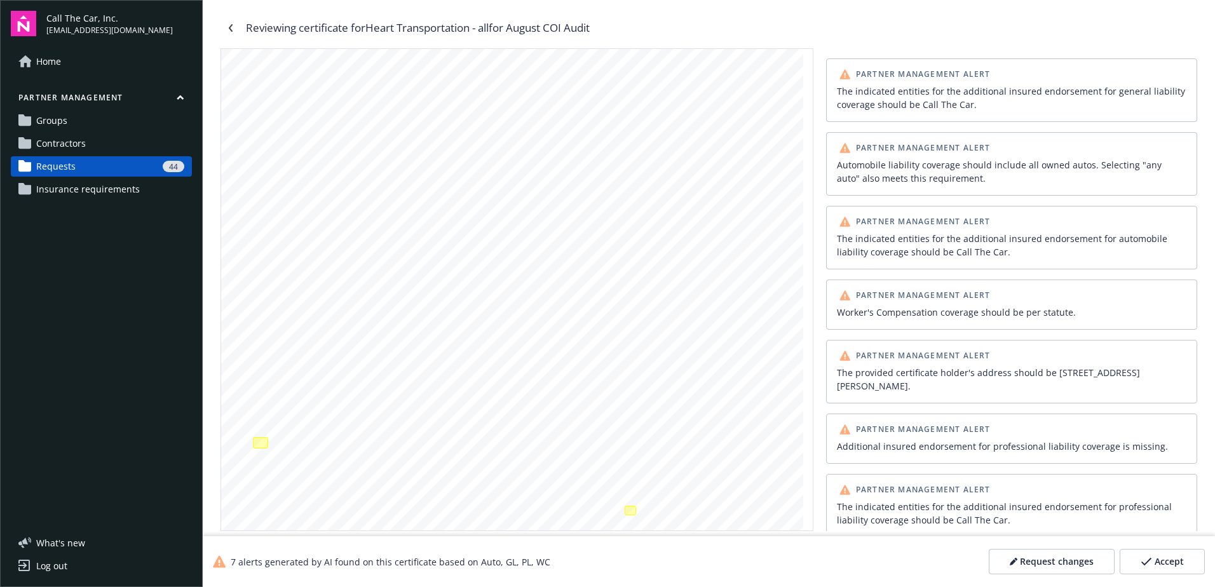
click at [1168, 559] on span "Accept" at bounding box center [1168, 561] width 29 height 13
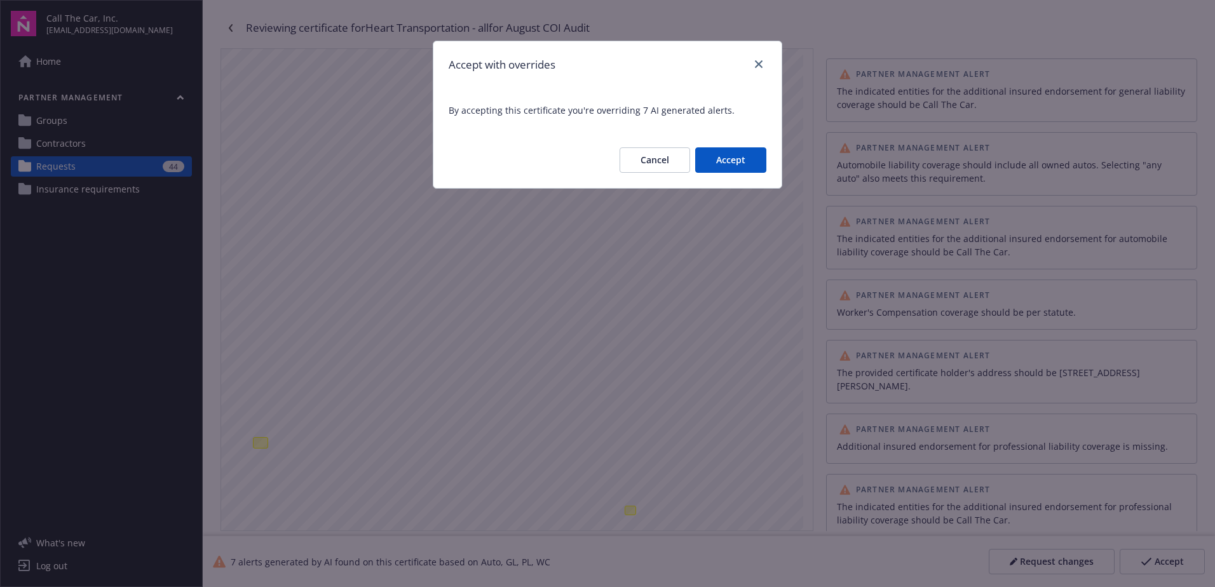
click at [738, 158] on button "Accept" at bounding box center [730, 159] width 71 height 25
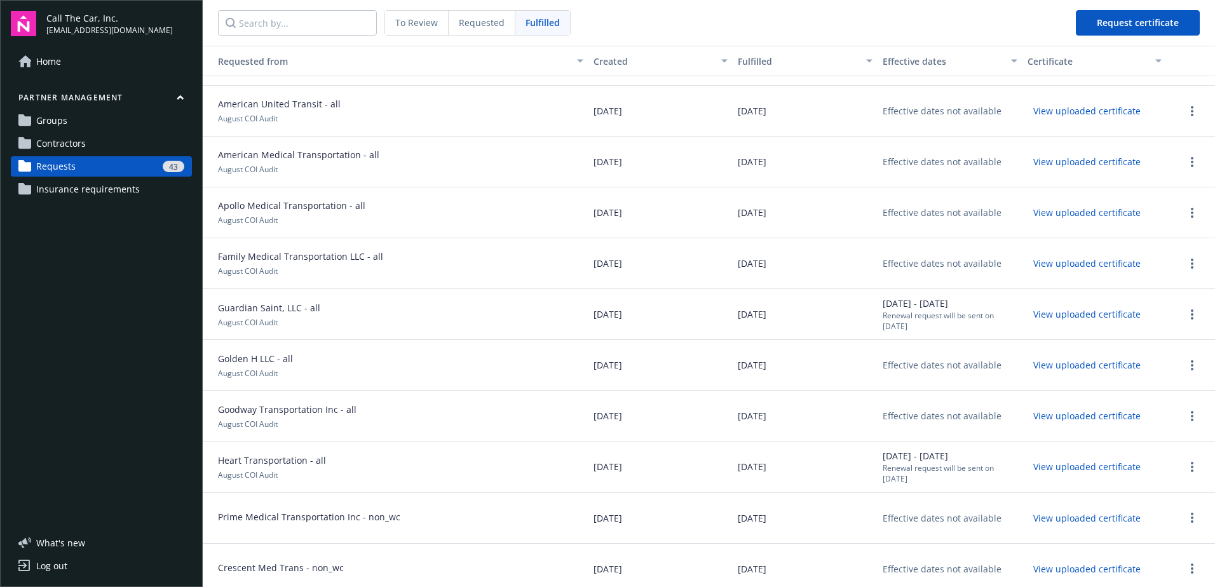
scroll to position [64, 0]
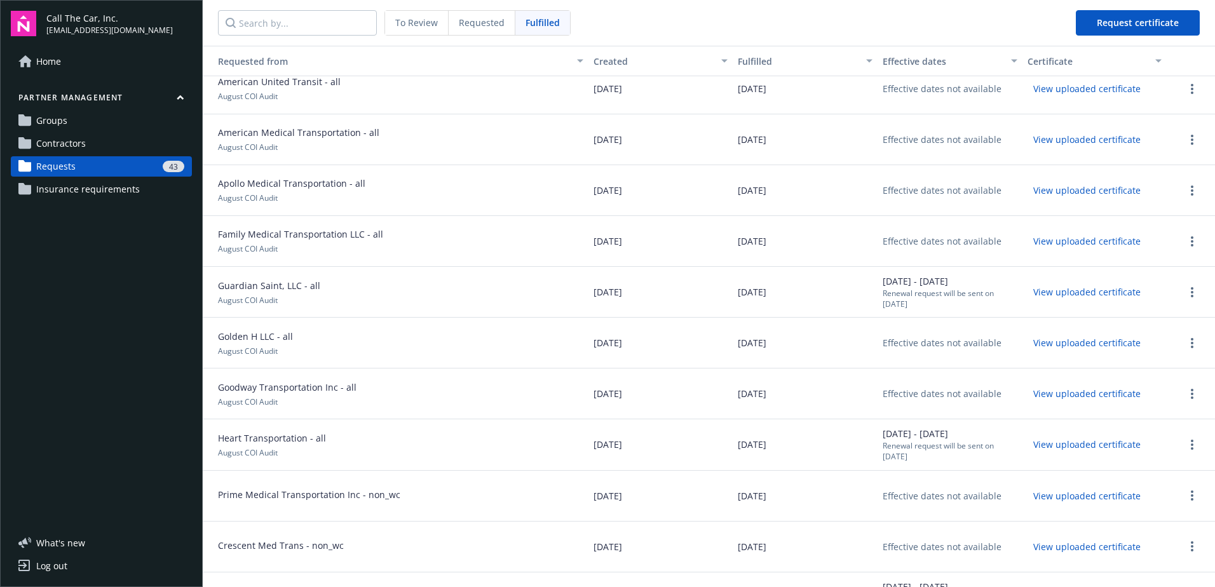
click at [396, 26] on span "To Review" at bounding box center [416, 22] width 43 height 13
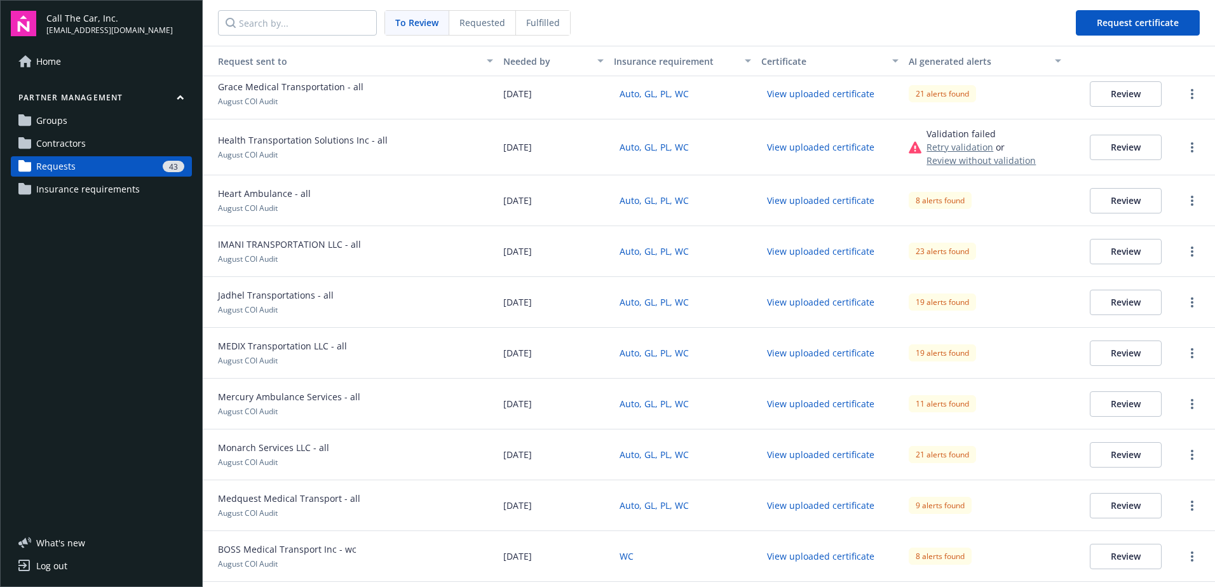
click at [1115, 196] on button "Review" at bounding box center [1126, 200] width 72 height 25
